Goal: Task Accomplishment & Management: Manage account settings

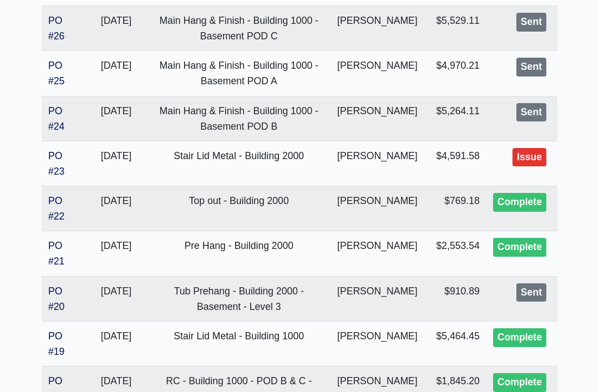
scroll to position [1204, 0]
click at [60, 291] on link "PO #20" at bounding box center [56, 299] width 16 height 27
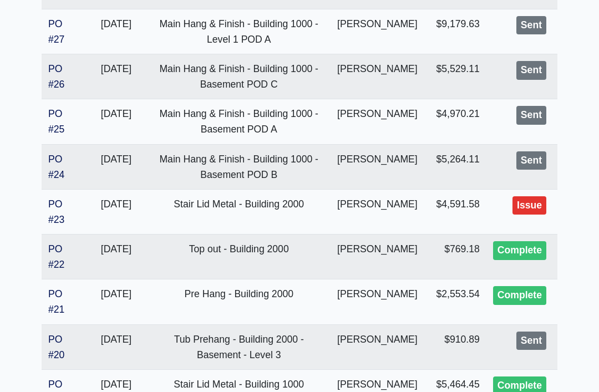
scroll to position [1153, 0]
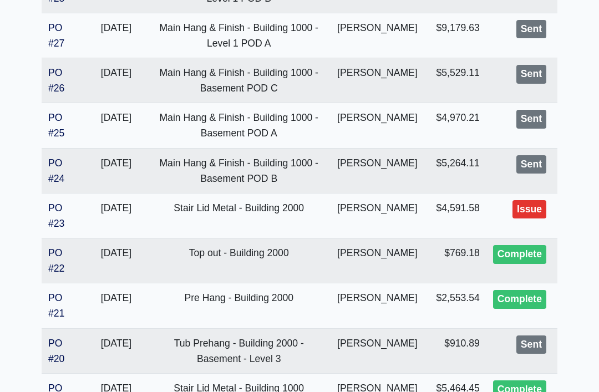
click at [57, 206] on link "PO #23" at bounding box center [56, 216] width 16 height 27
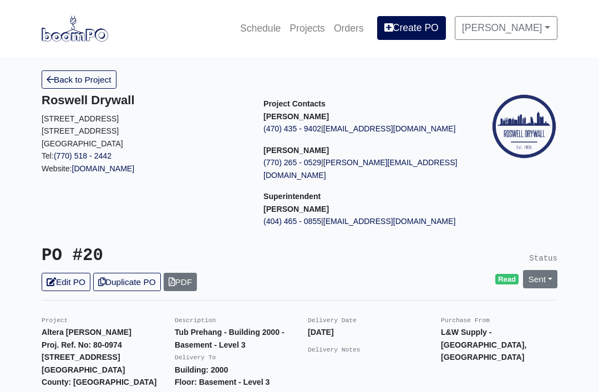
click at [546, 272] on link "Sent" at bounding box center [540, 279] width 34 height 18
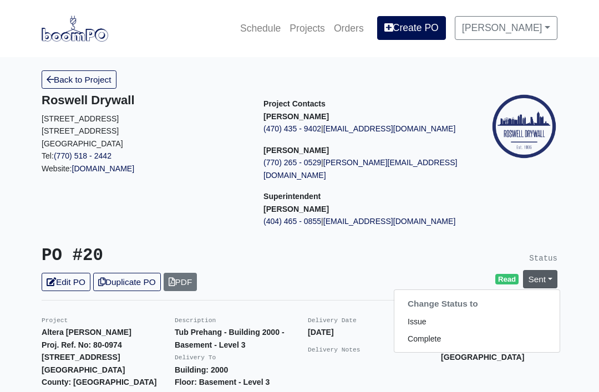
click at [480, 217] on div at bounding box center [521, 165] width 89 height 144
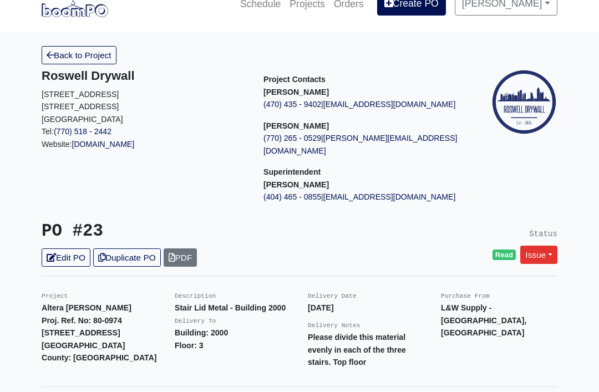
click at [543, 246] on link "Issue" at bounding box center [539, 255] width 37 height 18
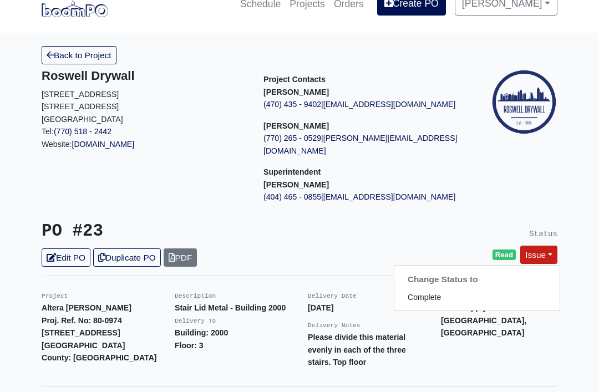
click at [507, 289] on link "Complete" at bounding box center [477, 297] width 165 height 17
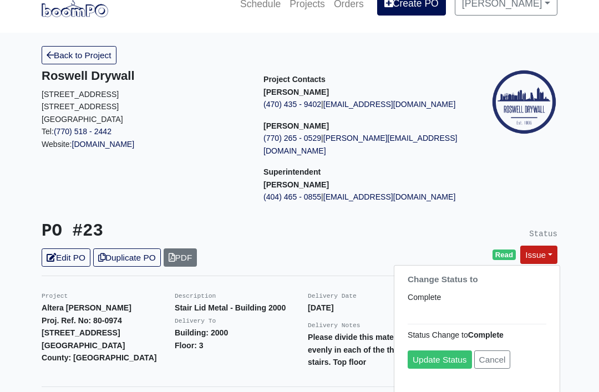
click at [444, 350] on link "Update Status" at bounding box center [440, 359] width 64 height 18
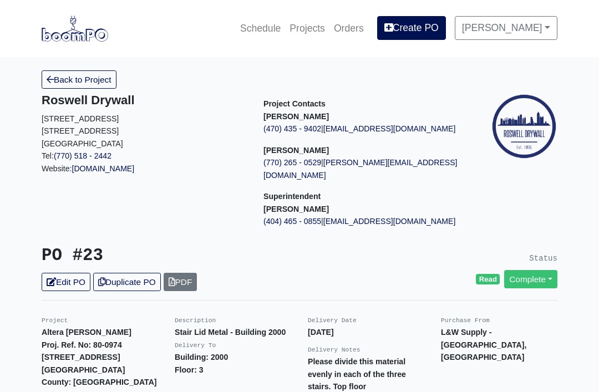
scroll to position [60, 0]
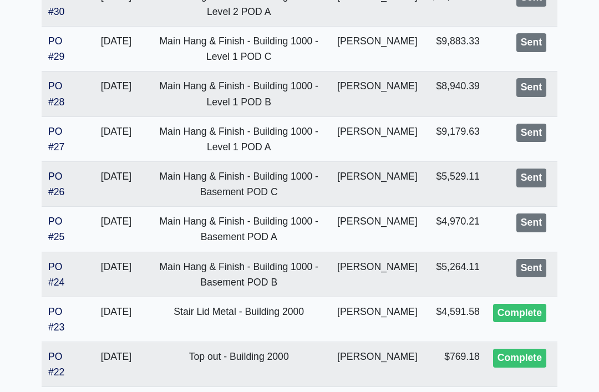
scroll to position [1045, 0]
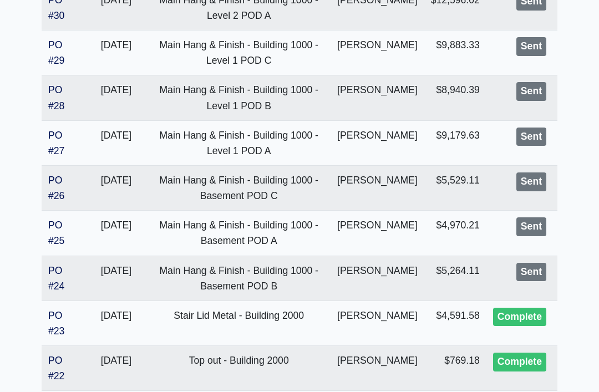
click at [48, 272] on link "PO #24" at bounding box center [56, 278] width 16 height 27
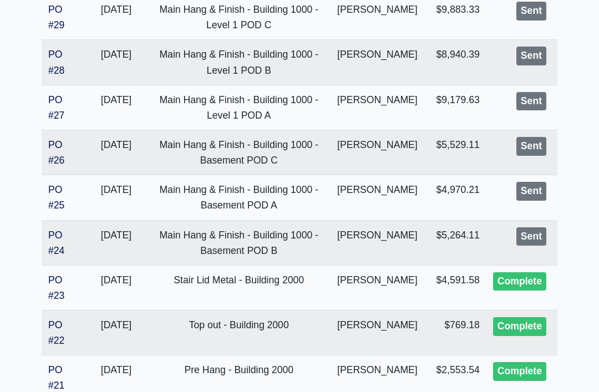
click at [49, 184] on link "PO #25" at bounding box center [56, 197] width 16 height 27
click at [42, 153] on td "PO #26" at bounding box center [64, 152] width 44 height 45
click at [49, 154] on link "PO #26" at bounding box center [56, 152] width 16 height 27
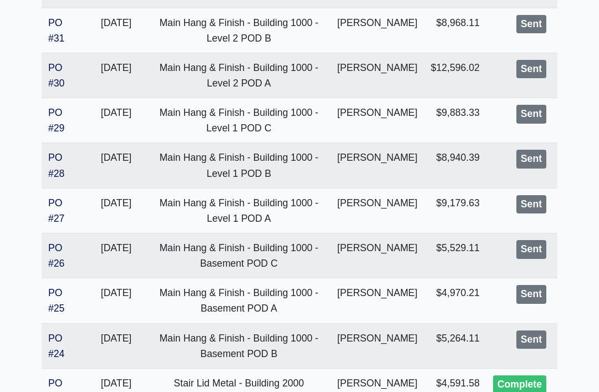
scroll to position [973, 0]
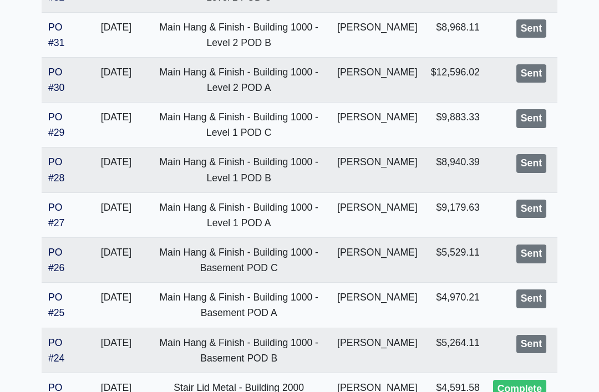
click at [52, 203] on link "PO #27" at bounding box center [56, 215] width 16 height 27
click at [53, 163] on link "PO #28" at bounding box center [56, 170] width 16 height 27
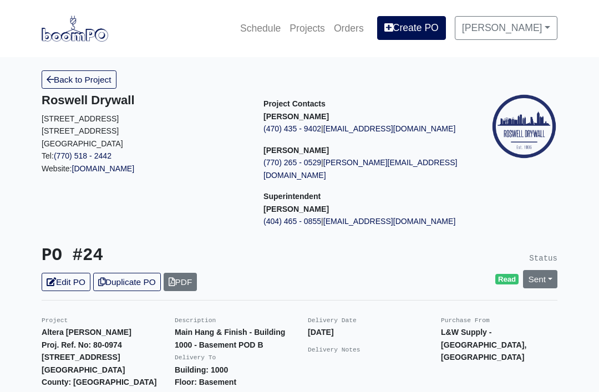
click at [545, 270] on link "Sent" at bounding box center [540, 279] width 34 height 18
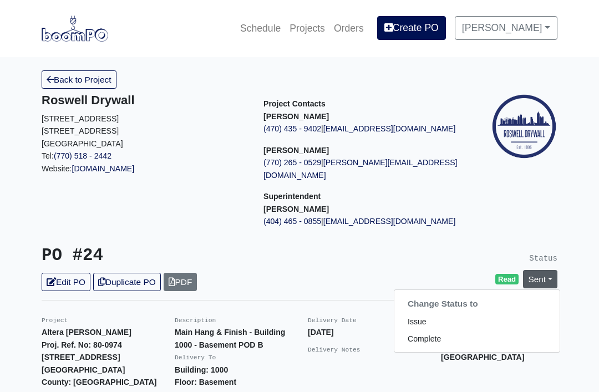
click at [462, 331] on link "Complete" at bounding box center [477, 339] width 165 height 17
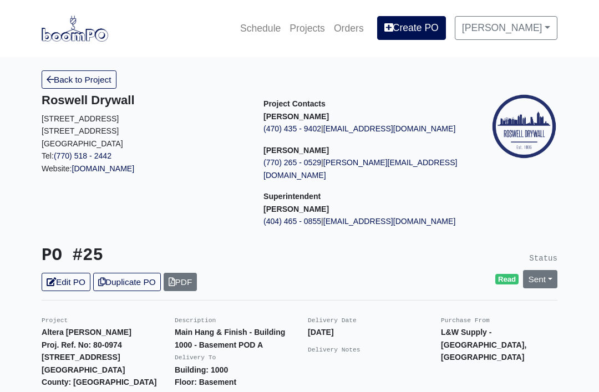
click at [545, 270] on link "Sent" at bounding box center [540, 279] width 34 height 18
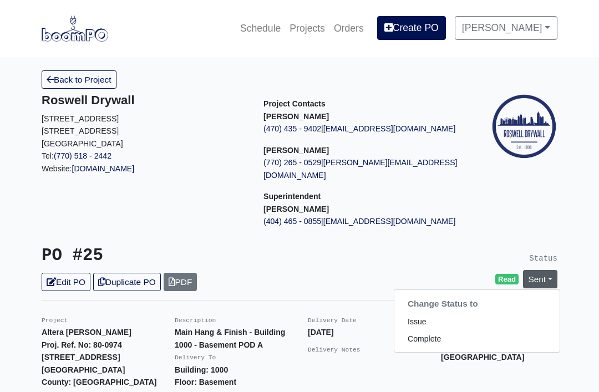
click at [476, 331] on link "Complete" at bounding box center [477, 339] width 165 height 17
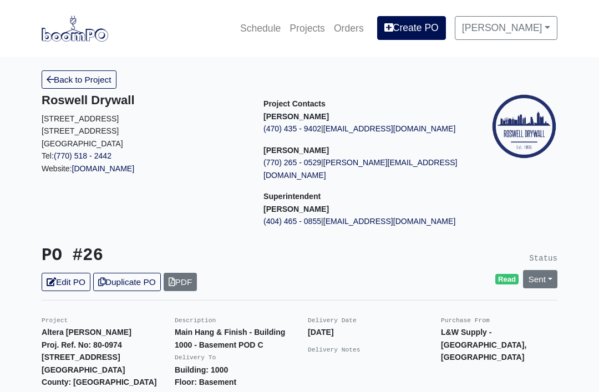
click at [553, 270] on link "Sent" at bounding box center [540, 279] width 34 height 18
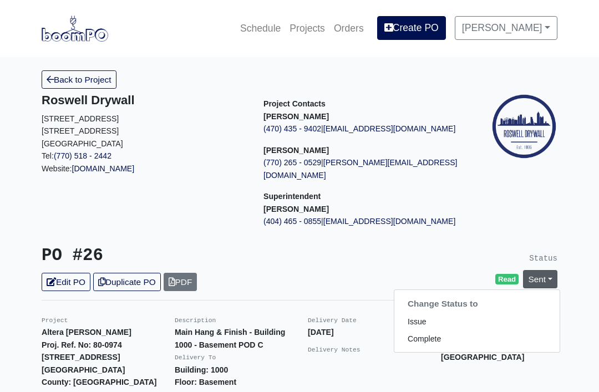
click at [478, 331] on link "Complete" at bounding box center [477, 339] width 165 height 17
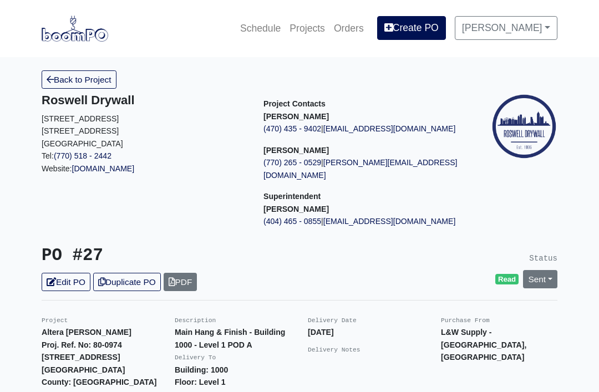
click at [544, 270] on link "Sent" at bounding box center [540, 279] width 34 height 18
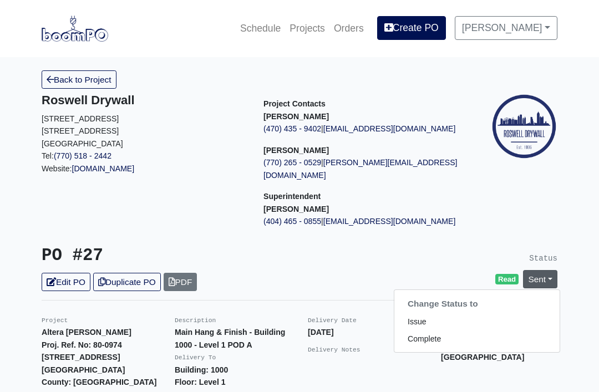
click at [487, 331] on link "Complete" at bounding box center [477, 339] width 165 height 17
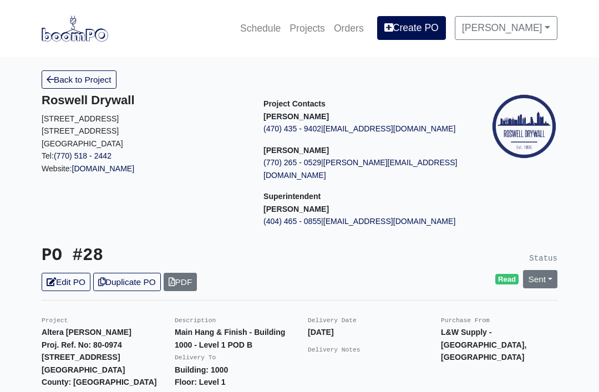
click at [539, 270] on link "Sent" at bounding box center [540, 279] width 34 height 18
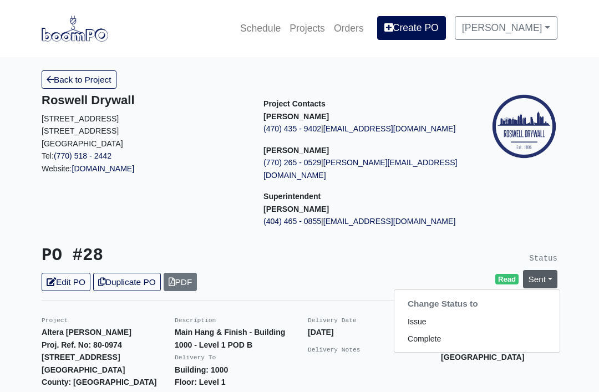
click at [496, 331] on link "Complete" at bounding box center [477, 339] width 165 height 17
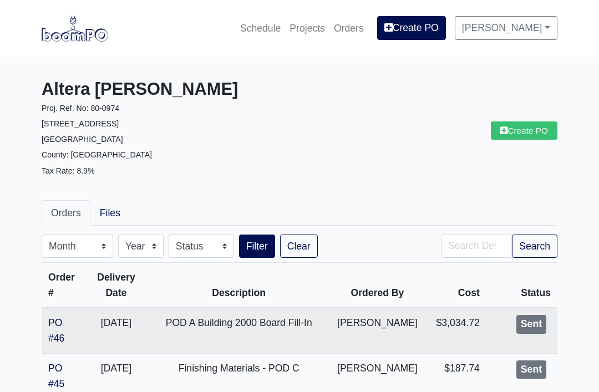
scroll to position [973, 0]
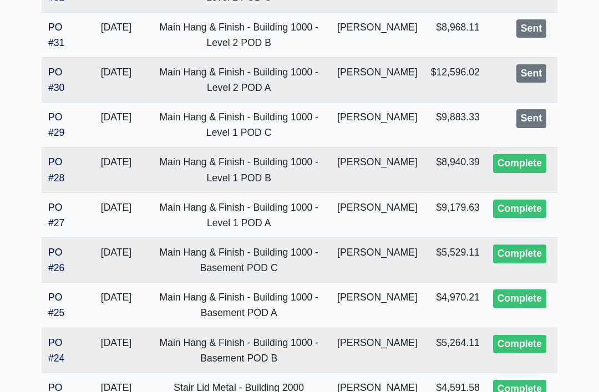
click at [51, 118] on link "PO #29" at bounding box center [56, 125] width 16 height 27
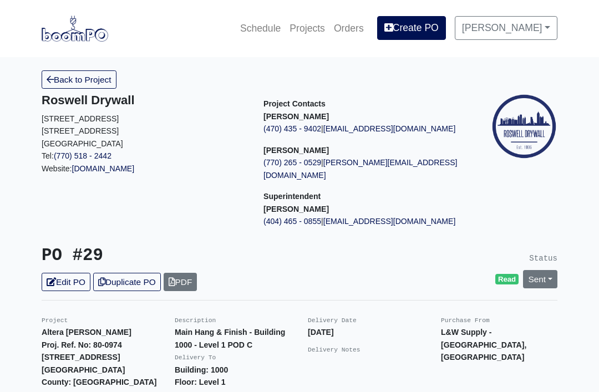
click at [551, 270] on link "Sent" at bounding box center [540, 279] width 34 height 18
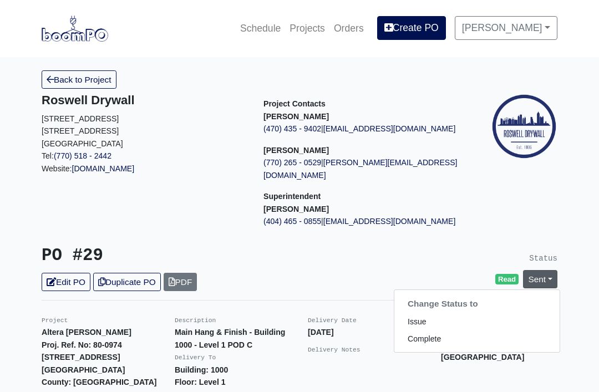
click at [485, 331] on link "Complete" at bounding box center [477, 339] width 165 height 17
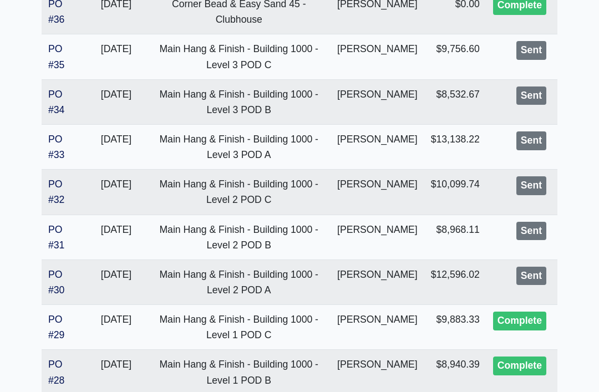
scroll to position [770, 0]
click at [49, 277] on link "PO #30" at bounding box center [56, 283] width 16 height 27
click at [55, 228] on link "PO #31" at bounding box center [56, 237] width 16 height 27
click at [51, 187] on link "PO #32" at bounding box center [56, 192] width 16 height 27
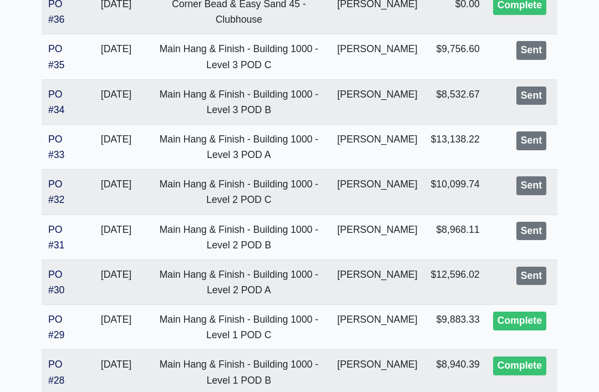
click at [53, 146] on link "PO #33" at bounding box center [56, 147] width 16 height 27
click at [52, 101] on link "PO #34" at bounding box center [56, 102] width 16 height 27
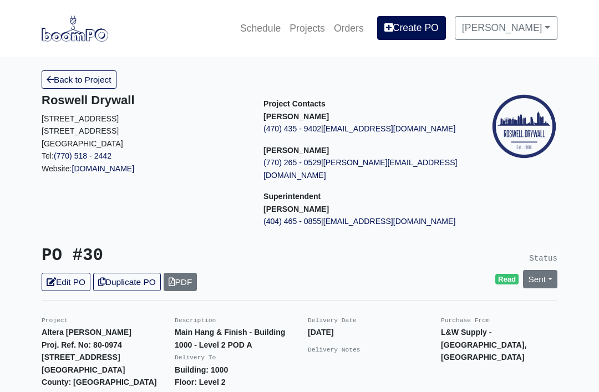
click at [546, 270] on link "Sent" at bounding box center [540, 279] width 34 height 18
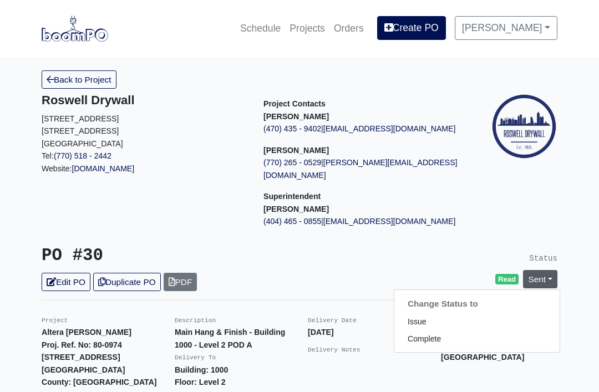
click at [465, 331] on link "Complete" at bounding box center [477, 339] width 165 height 17
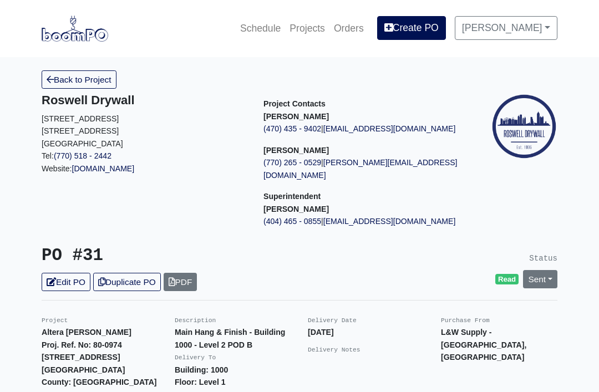
click at [539, 270] on link "Sent" at bounding box center [540, 279] width 34 height 18
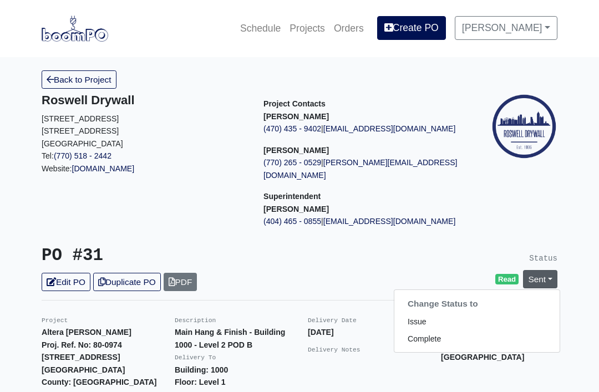
click at [496, 331] on link "Complete" at bounding box center [477, 339] width 165 height 17
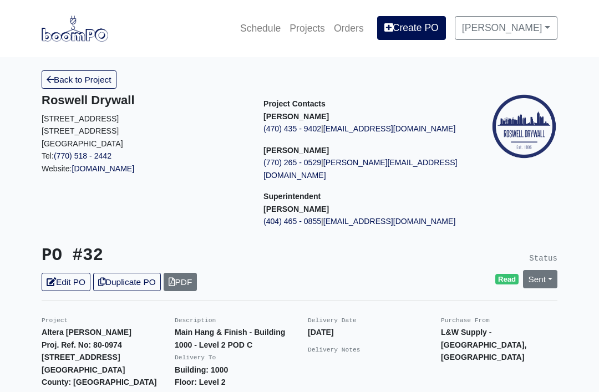
click at [543, 270] on link "Sent" at bounding box center [540, 279] width 34 height 18
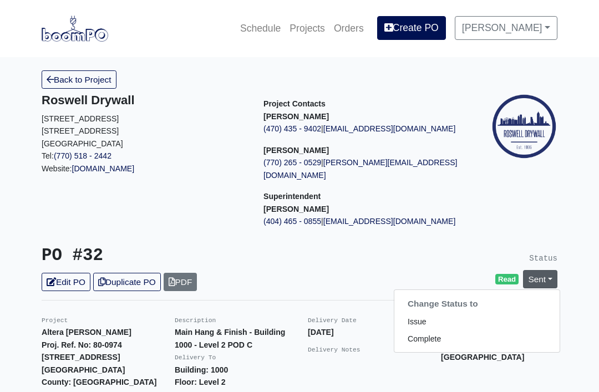
click at [475, 331] on link "Complete" at bounding box center [477, 339] width 165 height 17
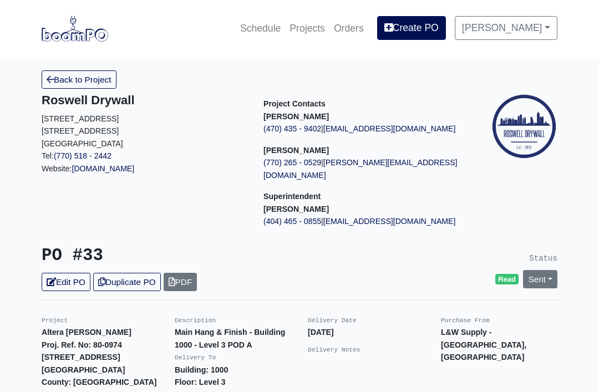
click at [544, 270] on link "Sent" at bounding box center [540, 279] width 34 height 18
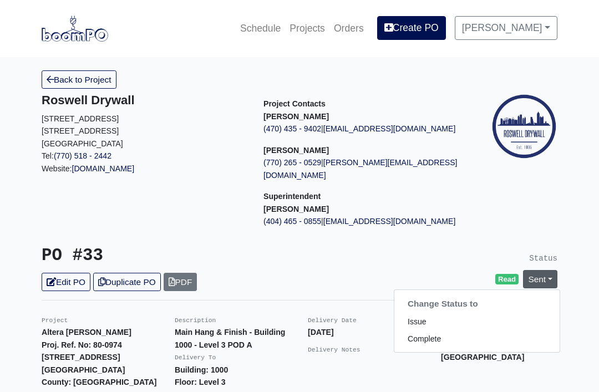
click at [505, 331] on link "Complete" at bounding box center [477, 339] width 165 height 17
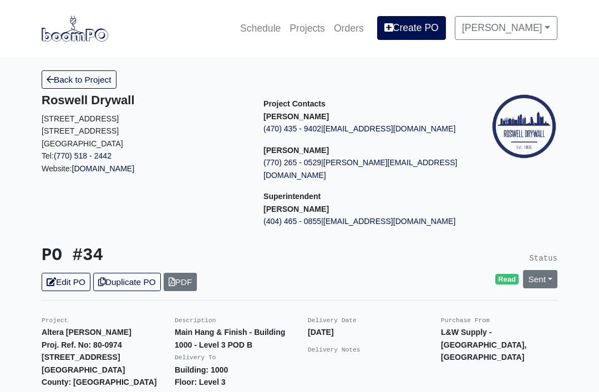
click at [543, 270] on link "Sent" at bounding box center [540, 279] width 34 height 18
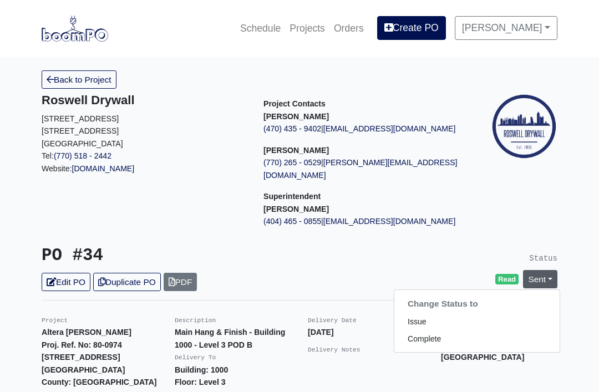
click at [498, 331] on link "Complete" at bounding box center [477, 339] width 165 height 17
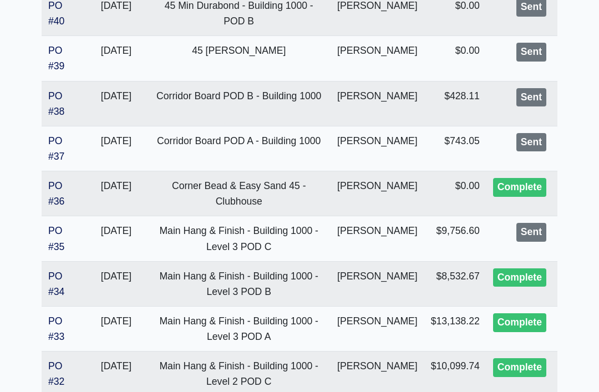
scroll to position [588, 0]
click at [50, 229] on link "PO #35" at bounding box center [56, 239] width 16 height 27
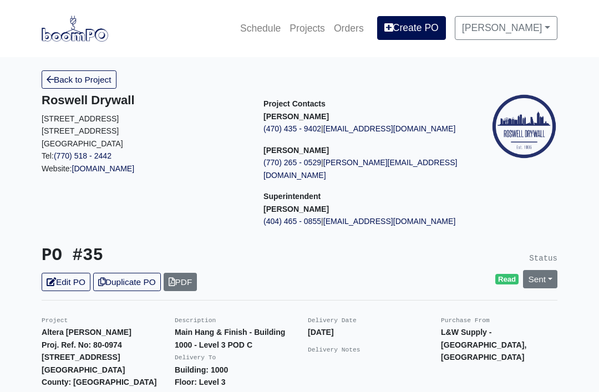
click at [555, 270] on link "Sent" at bounding box center [540, 279] width 34 height 18
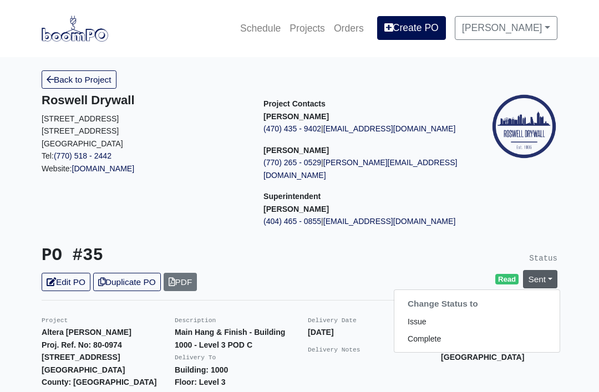
click at [501, 331] on link "Complete" at bounding box center [477, 339] width 165 height 17
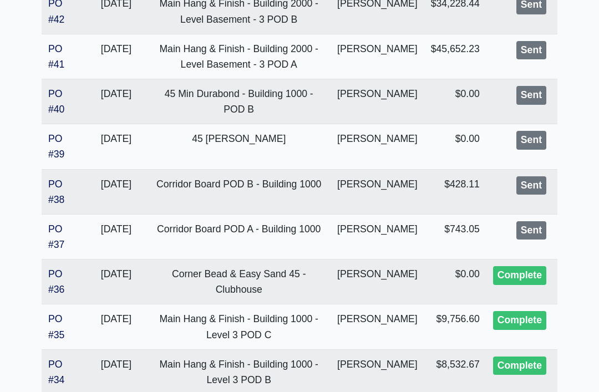
scroll to position [491, 0]
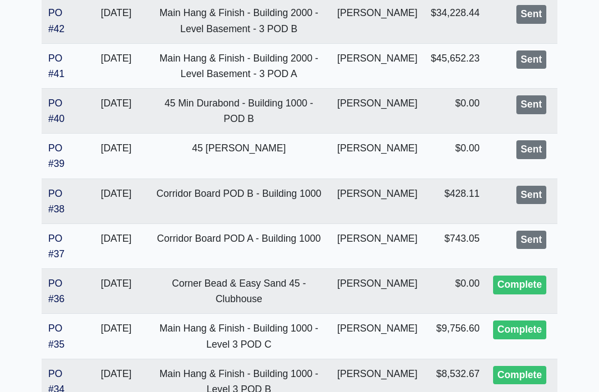
click at [52, 236] on link "PO #37" at bounding box center [56, 246] width 16 height 27
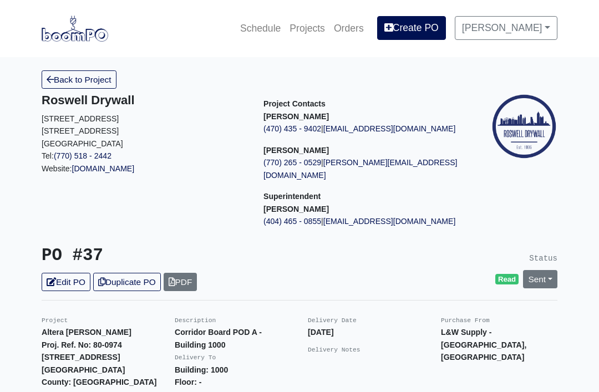
click at [548, 270] on link "Sent" at bounding box center [540, 279] width 34 height 18
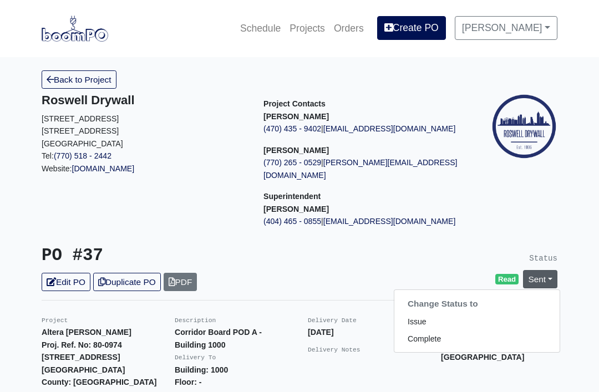
click at [478, 331] on link "Complete" at bounding box center [477, 339] width 165 height 17
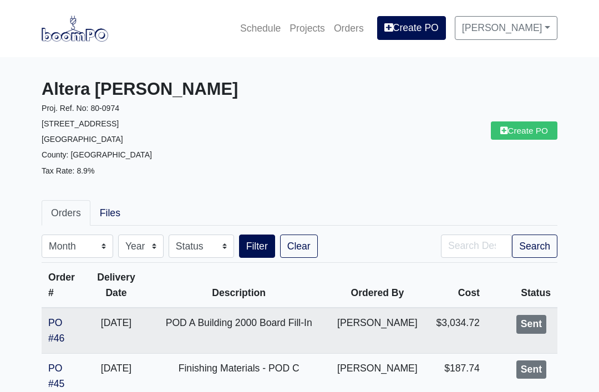
scroll to position [491, 0]
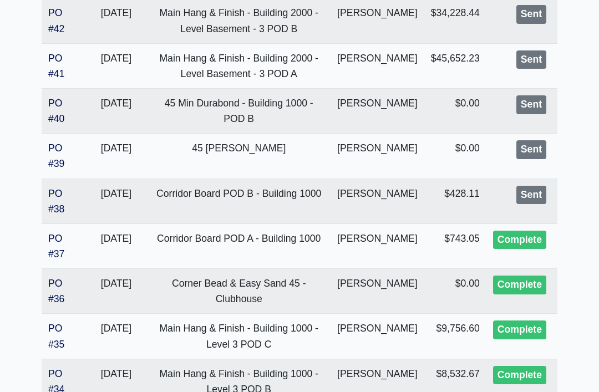
click at [49, 190] on link "PO #38" at bounding box center [56, 201] width 16 height 27
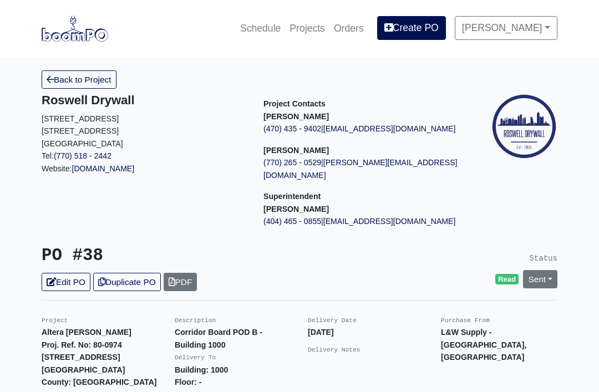
click at [540, 270] on link "Sent" at bounding box center [540, 279] width 34 height 18
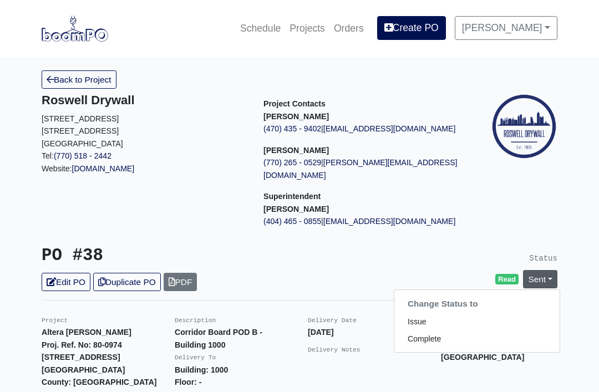
click at [487, 331] on link "Complete" at bounding box center [477, 339] width 165 height 17
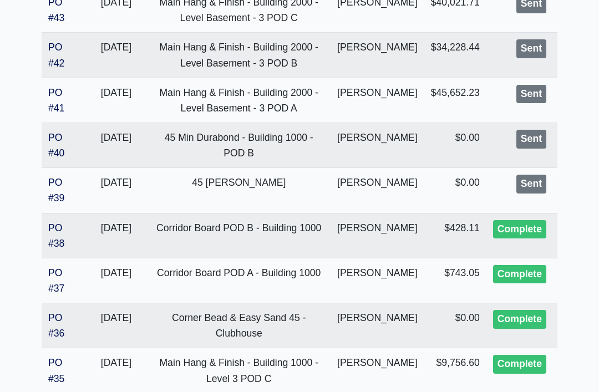
scroll to position [449, 0]
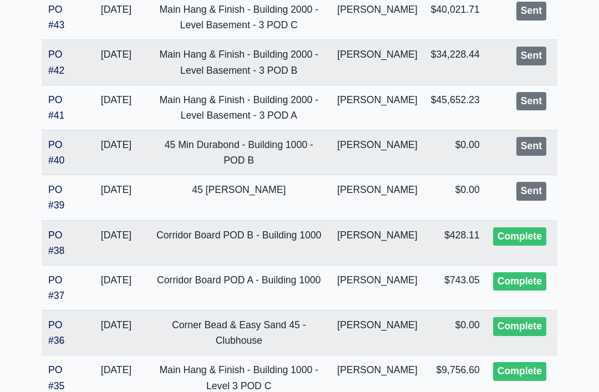
click at [49, 186] on link "PO #39" at bounding box center [56, 197] width 16 height 27
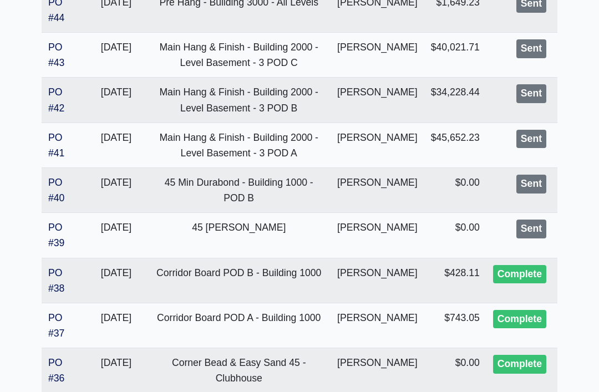
scroll to position [408, 0]
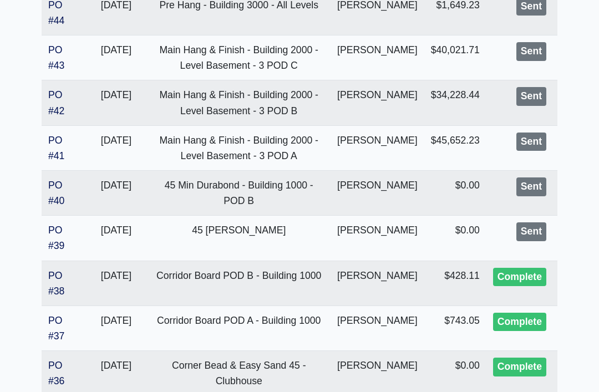
click at [49, 183] on link "PO #40" at bounding box center [56, 193] width 16 height 27
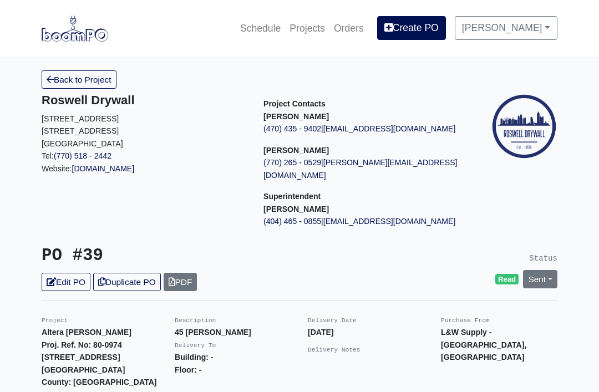
click at [544, 270] on link "Sent" at bounding box center [540, 279] width 34 height 18
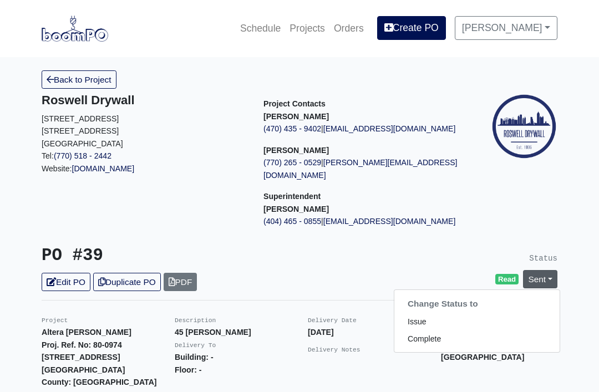
click at [492, 331] on link "Complete" at bounding box center [477, 339] width 165 height 17
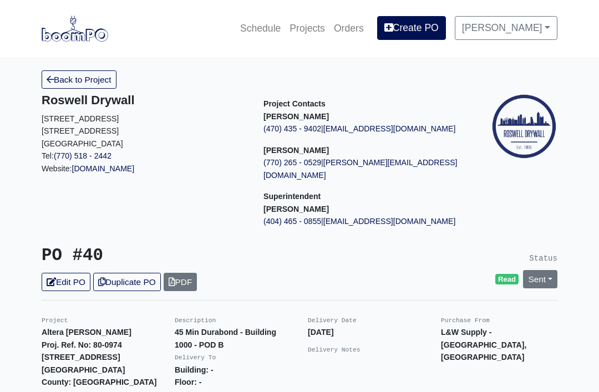
click at [543, 270] on link "Sent" at bounding box center [540, 279] width 34 height 18
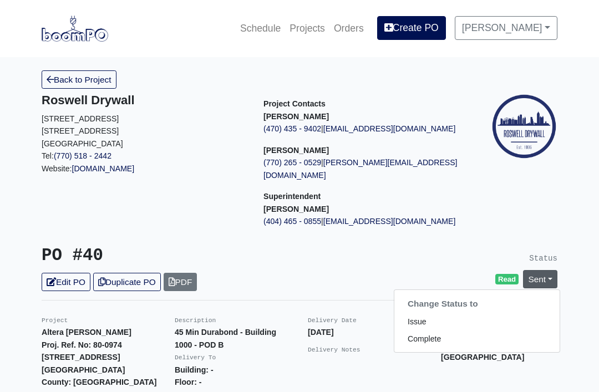
click at [490, 331] on link "Complete" at bounding box center [477, 339] width 165 height 17
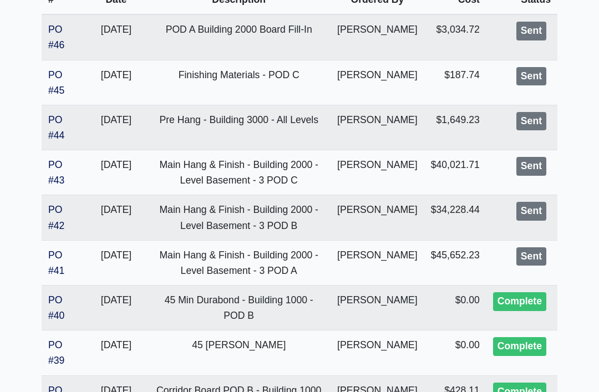
scroll to position [295, 0]
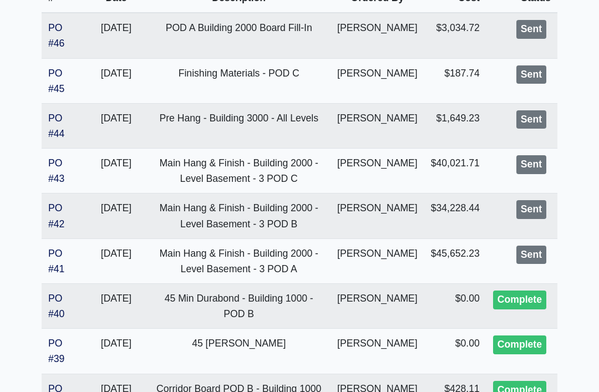
click at [53, 258] on link "PO #41" at bounding box center [56, 262] width 16 height 27
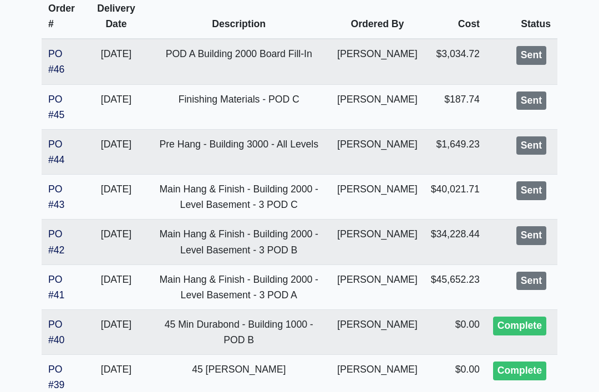
scroll to position [265, 0]
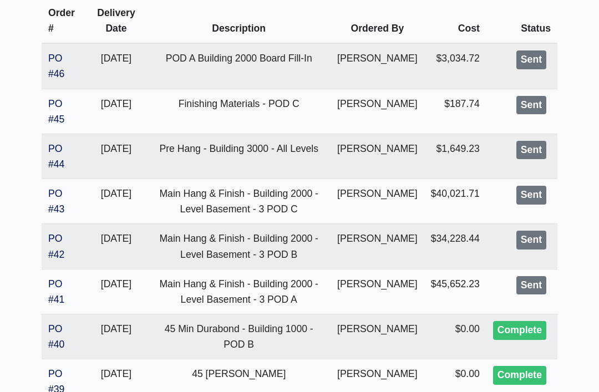
click at [48, 152] on td "PO #44" at bounding box center [64, 156] width 44 height 45
click at [55, 153] on link "PO #44" at bounding box center [56, 156] width 16 height 27
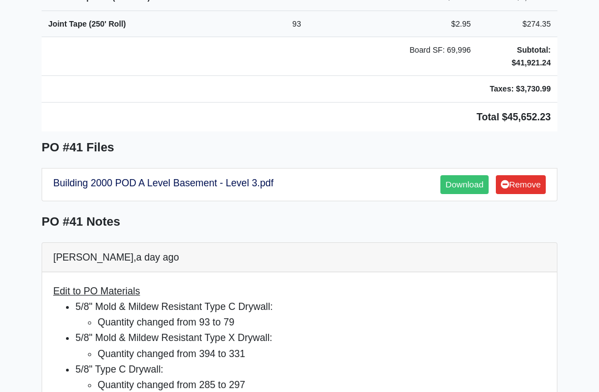
scroll to position [870, 0]
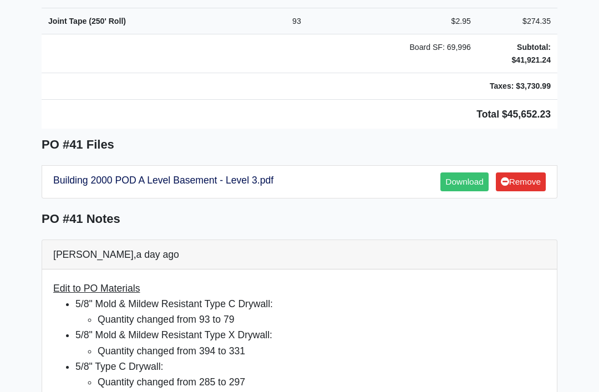
click at [68, 175] on link "Building 2000 POD A Level Basement - Level 3.pdf" at bounding box center [163, 180] width 220 height 11
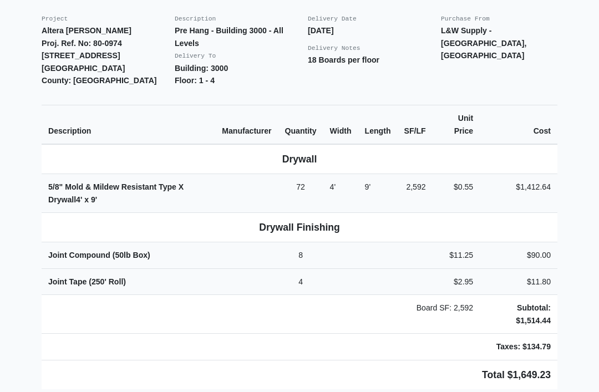
scroll to position [304, 0]
